Goal: Transaction & Acquisition: Book appointment/travel/reservation

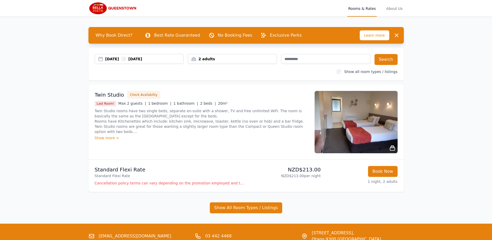
click at [159, 59] on div "[DATE] [DATE]" at bounding box center [144, 58] width 78 height 5
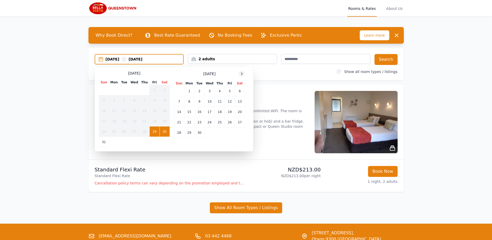
click at [241, 73] on icon at bounding box center [242, 74] width 4 height 4
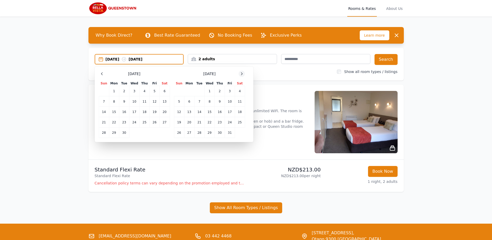
click at [241, 73] on icon at bounding box center [242, 74] width 4 height 4
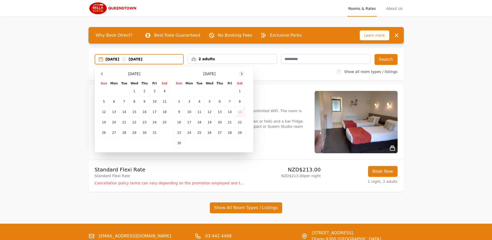
click at [241, 73] on icon at bounding box center [242, 74] width 4 height 4
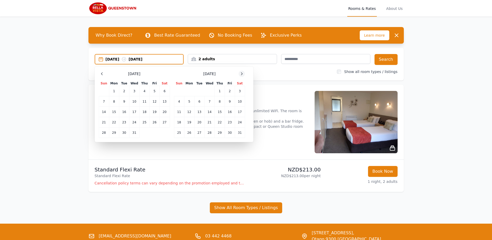
click at [241, 73] on icon at bounding box center [242, 74] width 4 height 4
click at [141, 124] on td "26" at bounding box center [145, 122] width 10 height 10
click at [192, 92] on td "2" at bounding box center [189, 91] width 10 height 10
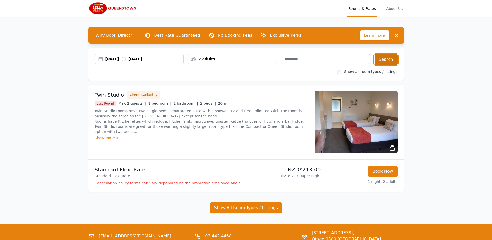
click at [385, 62] on button "Search" at bounding box center [386, 59] width 23 height 11
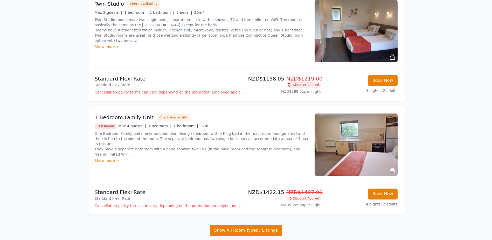
scroll to position [106, 0]
